Goal: Communication & Community: Answer question/provide support

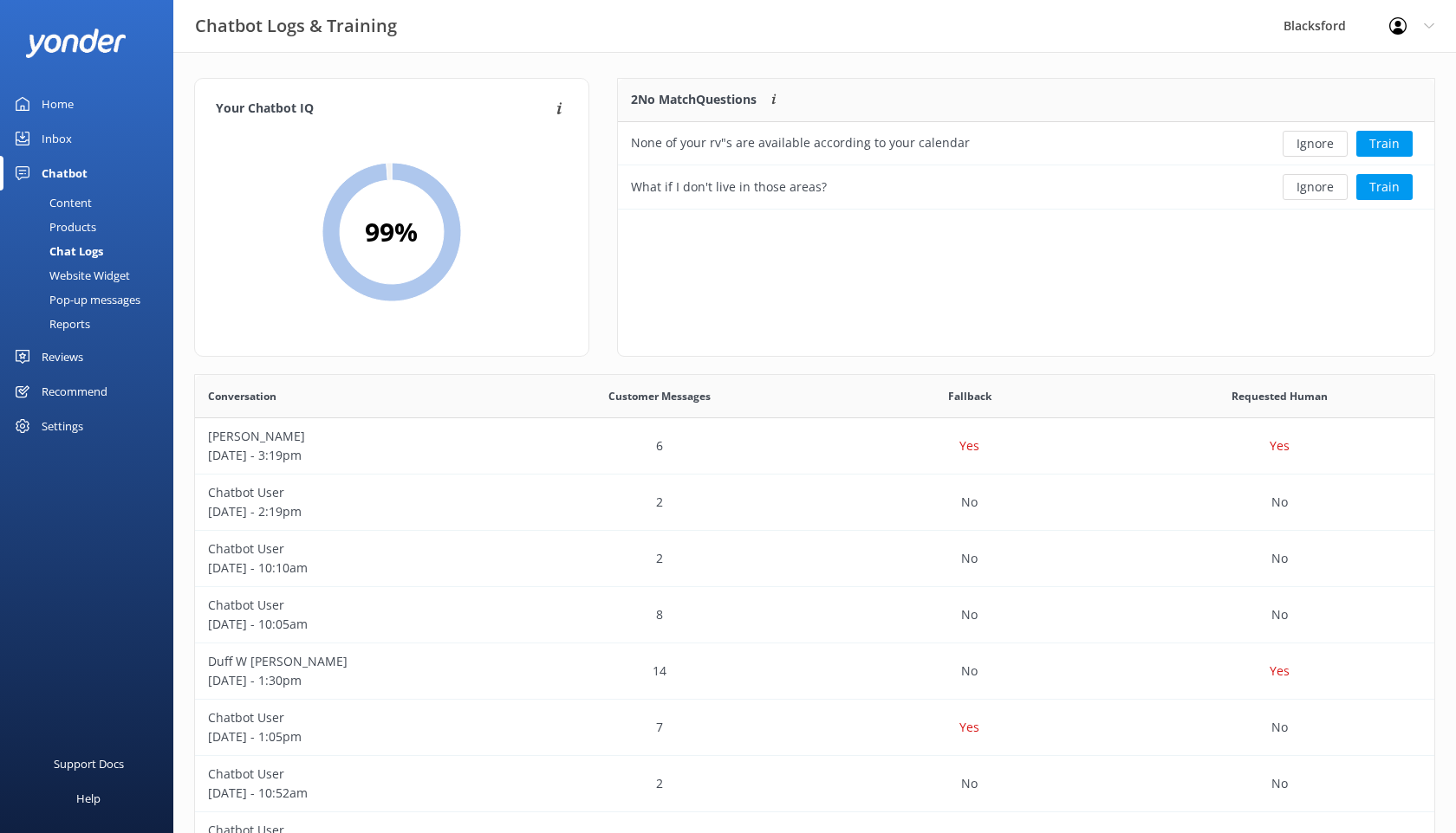
scroll to position [1, 1]
click at [1321, 150] on button "Ignore" at bounding box center [1315, 143] width 65 height 26
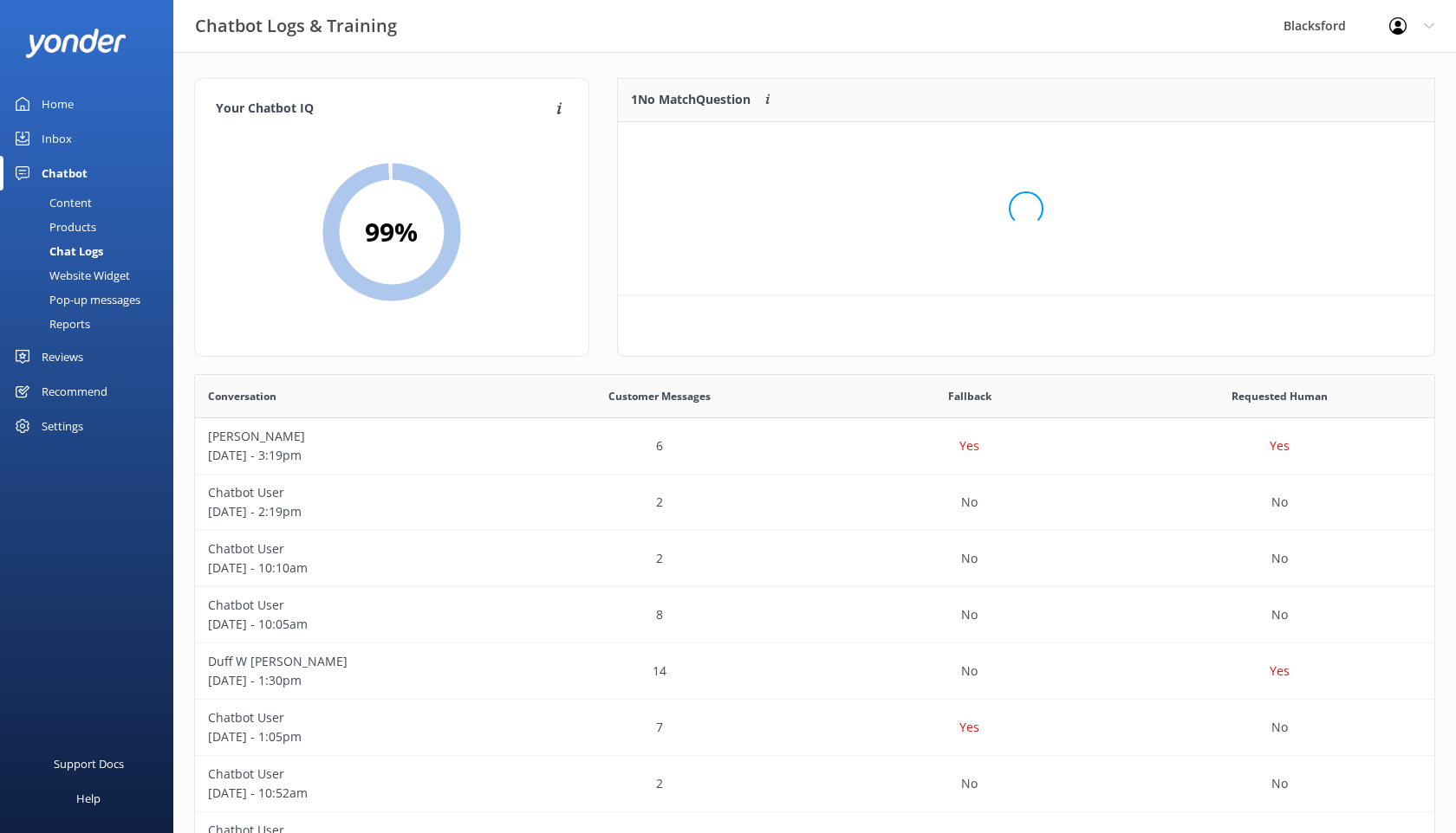
scroll to position [87, 816]
click at [1320, 149] on button "Ignore" at bounding box center [1315, 143] width 65 height 26
click at [59, 137] on div "Inbox" at bounding box center [57, 139] width 31 height 34
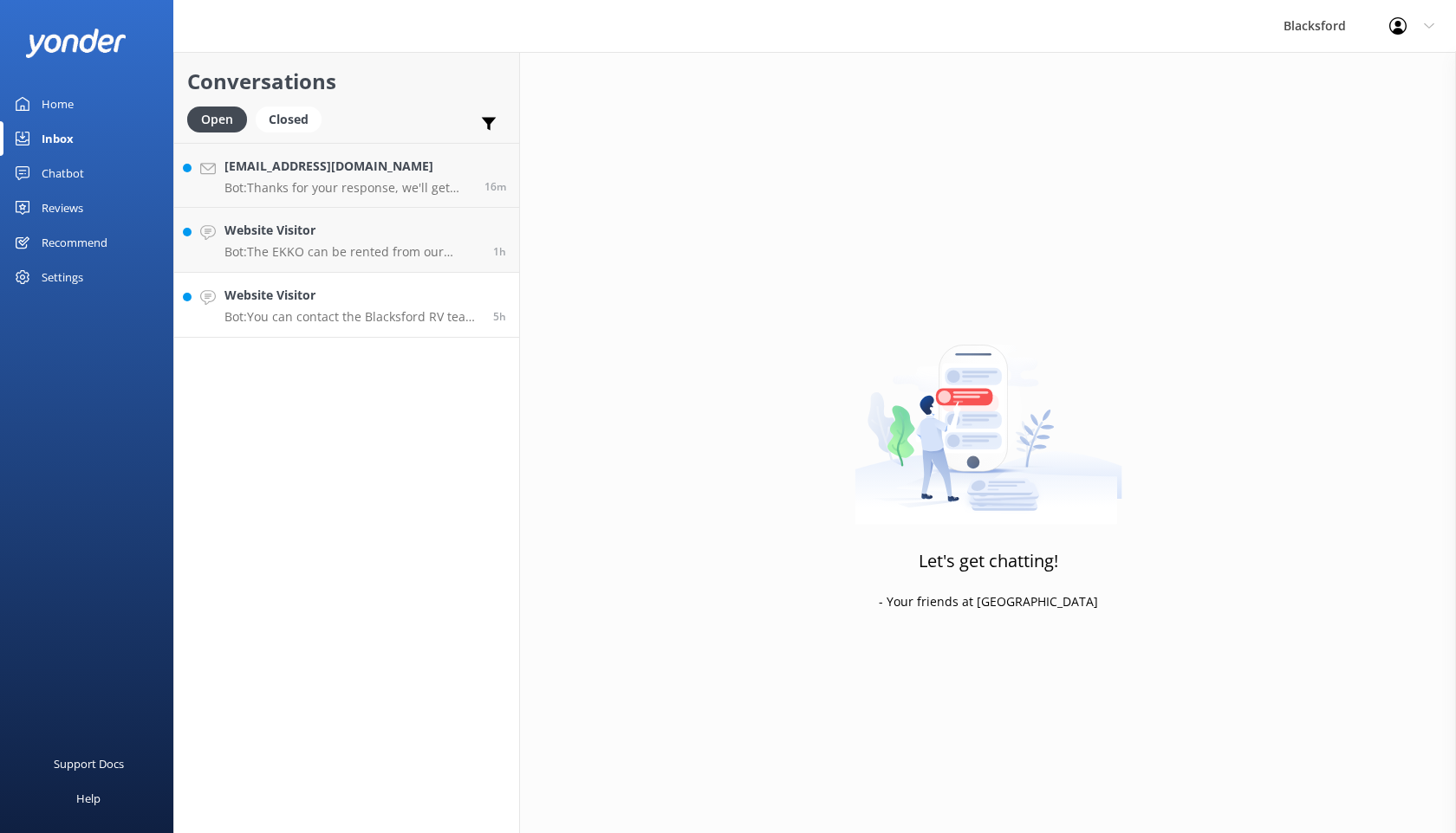
click at [363, 303] on h4 "Website Visitor" at bounding box center [352, 294] width 256 height 19
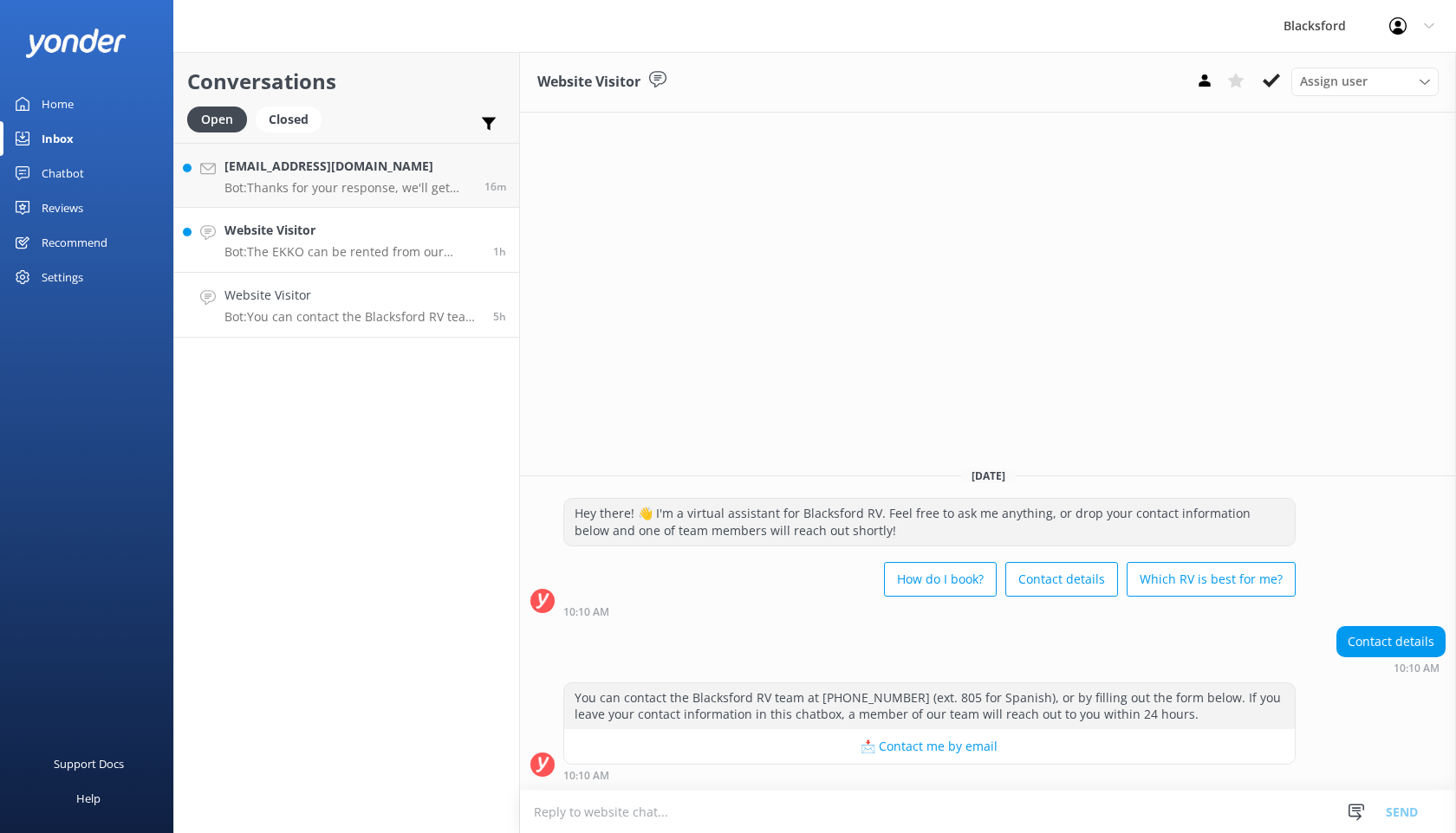
click at [377, 258] on p "Bot: The EKKO can be rented from our [GEOGRAPHIC_DATA] and [GEOGRAPHIC_DATA] fa…" at bounding box center [352, 251] width 256 height 15
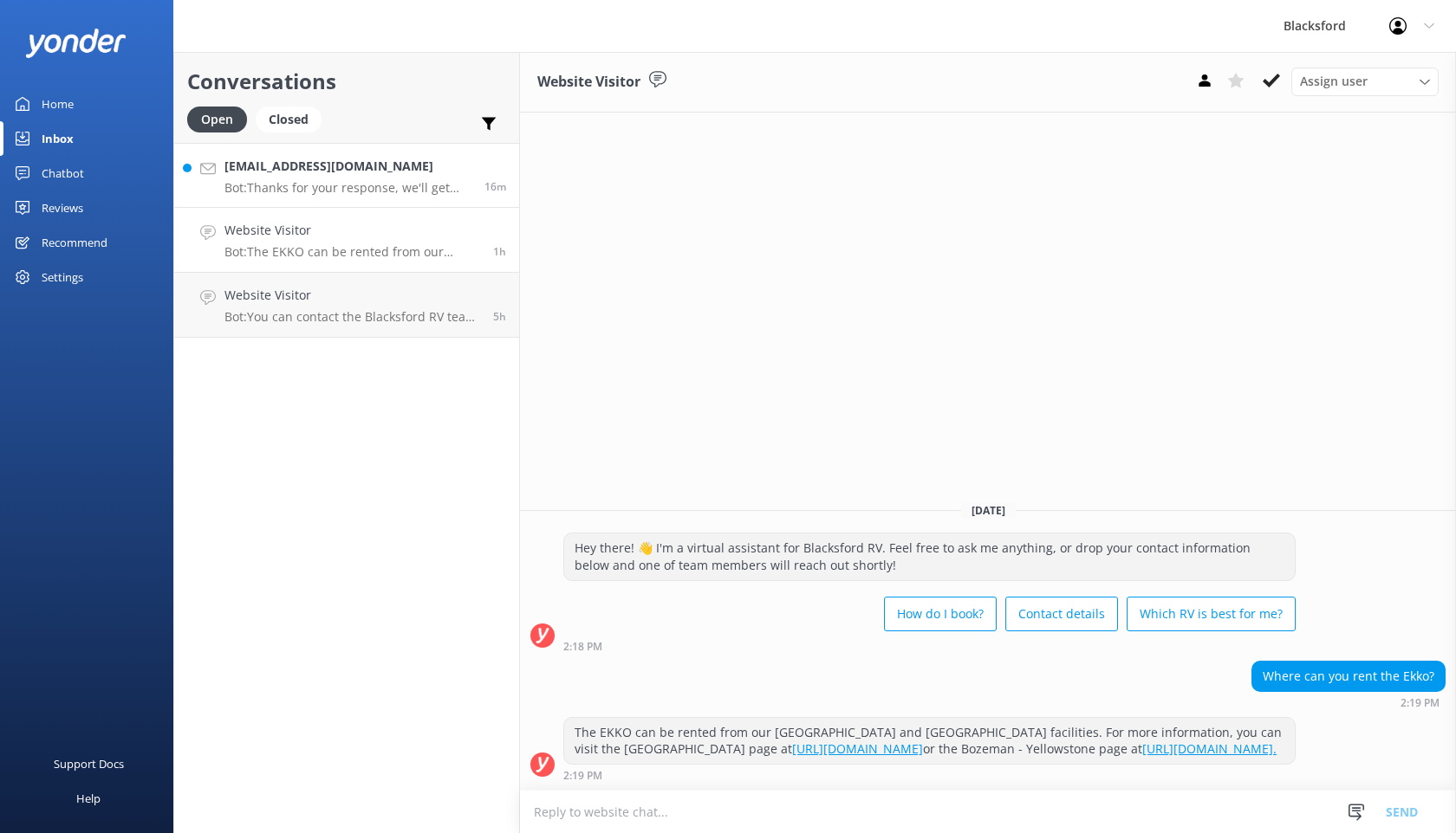
click at [332, 178] on div "[EMAIL_ADDRESS][DOMAIN_NAME] Bot: Thanks for your response, we'll get back to y…" at bounding box center [348, 175] width 247 height 37
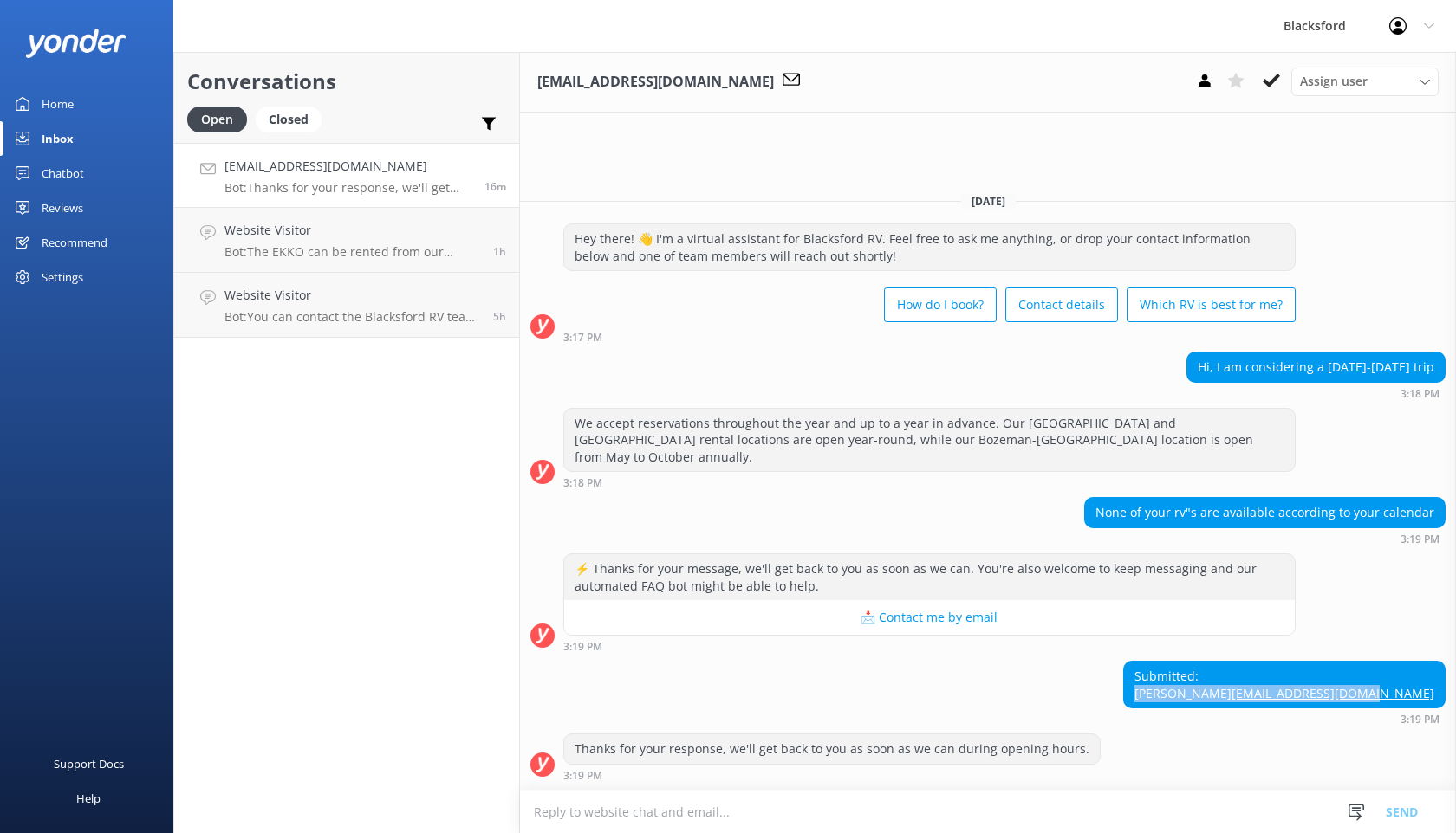
drag, startPoint x: 1440, startPoint y: 697, endPoint x: 1295, endPoint y: 674, distance: 146.8
click at [1295, 674] on div "Submitted: [PERSON_NAME] [PERSON_NAME][EMAIL_ADDRESS][DOMAIN_NAME]" at bounding box center [1285, 684] width 321 height 46
